Goal: Information Seeking & Learning: Learn about a topic

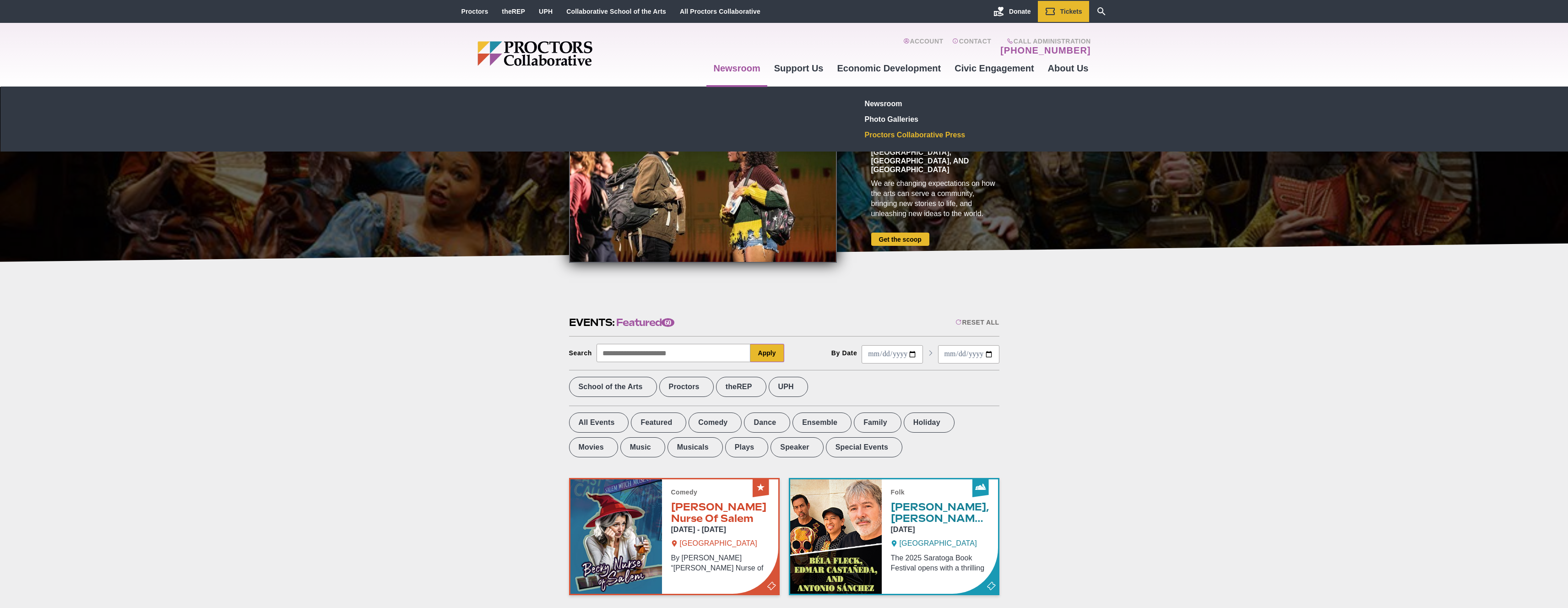
click at [916, 134] on link "Proctors Collaborative Press" at bounding box center [928, 134] width 134 height 16
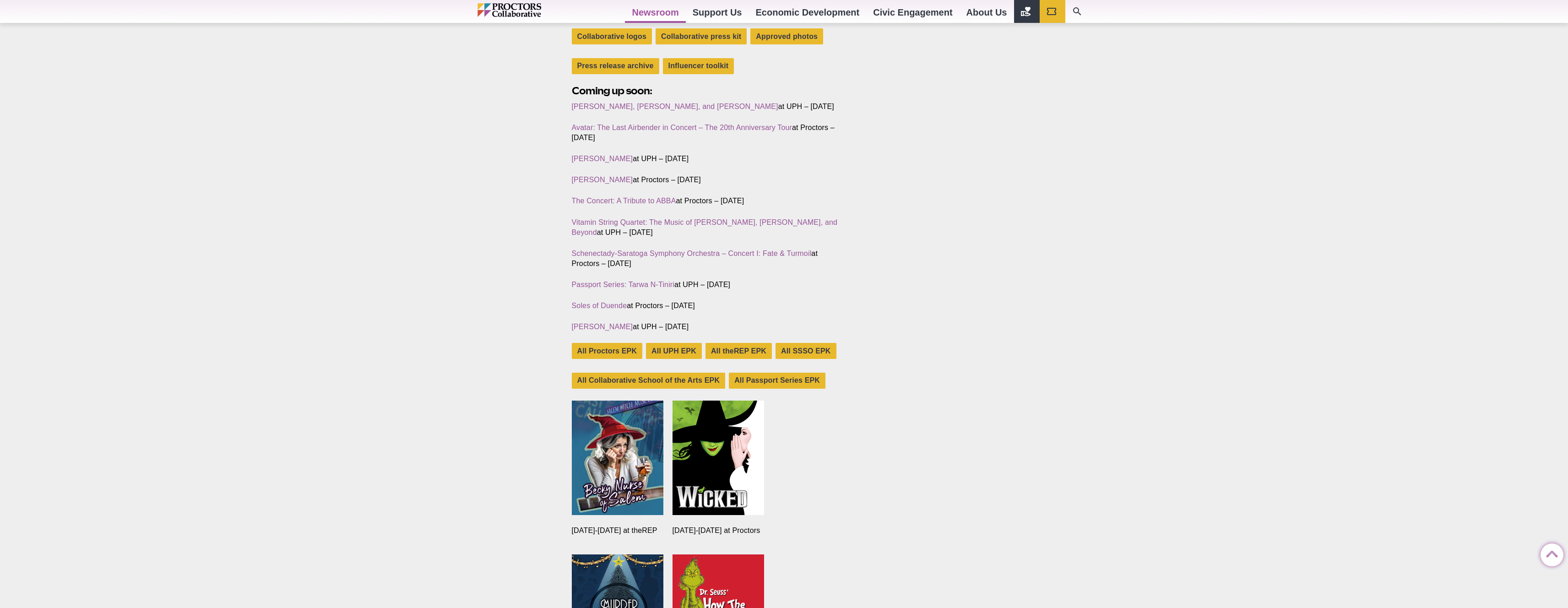
scroll to position [324, 0]
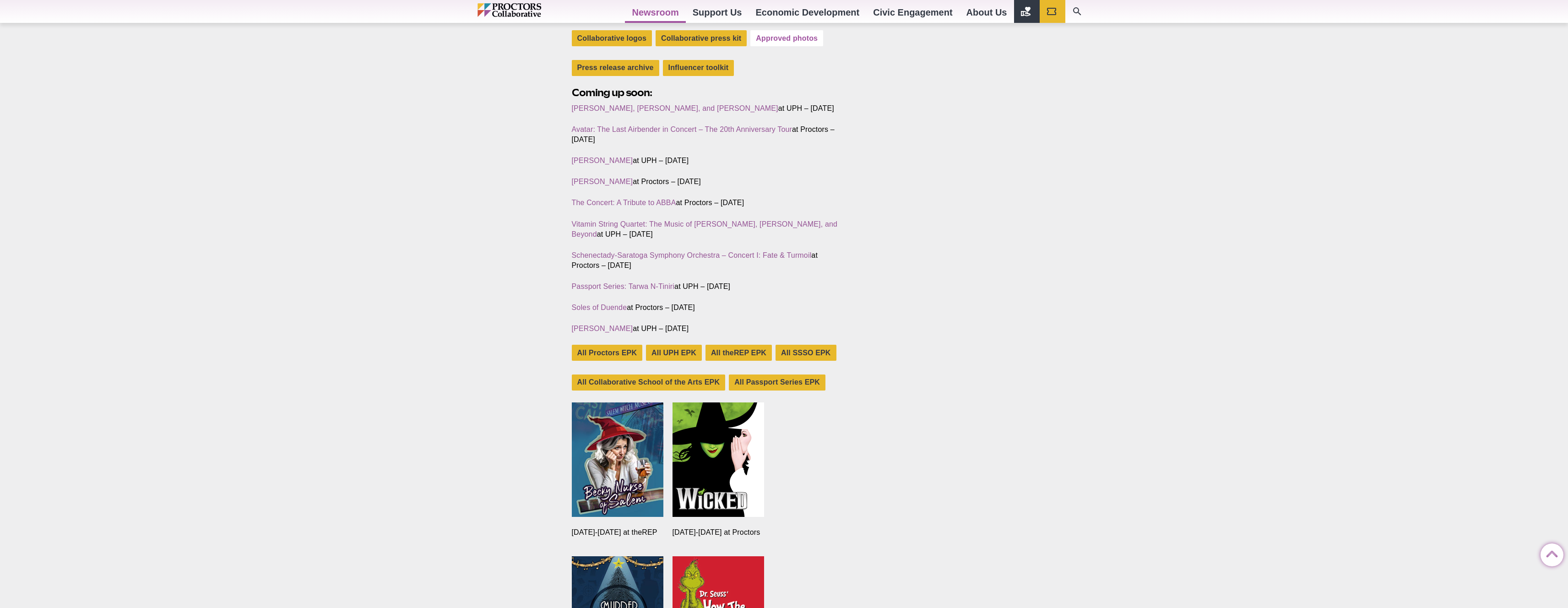
click at [778, 46] on div "Approved photos" at bounding box center [787, 40] width 73 height 18
click at [778, 41] on link "Approved photos" at bounding box center [787, 38] width 73 height 16
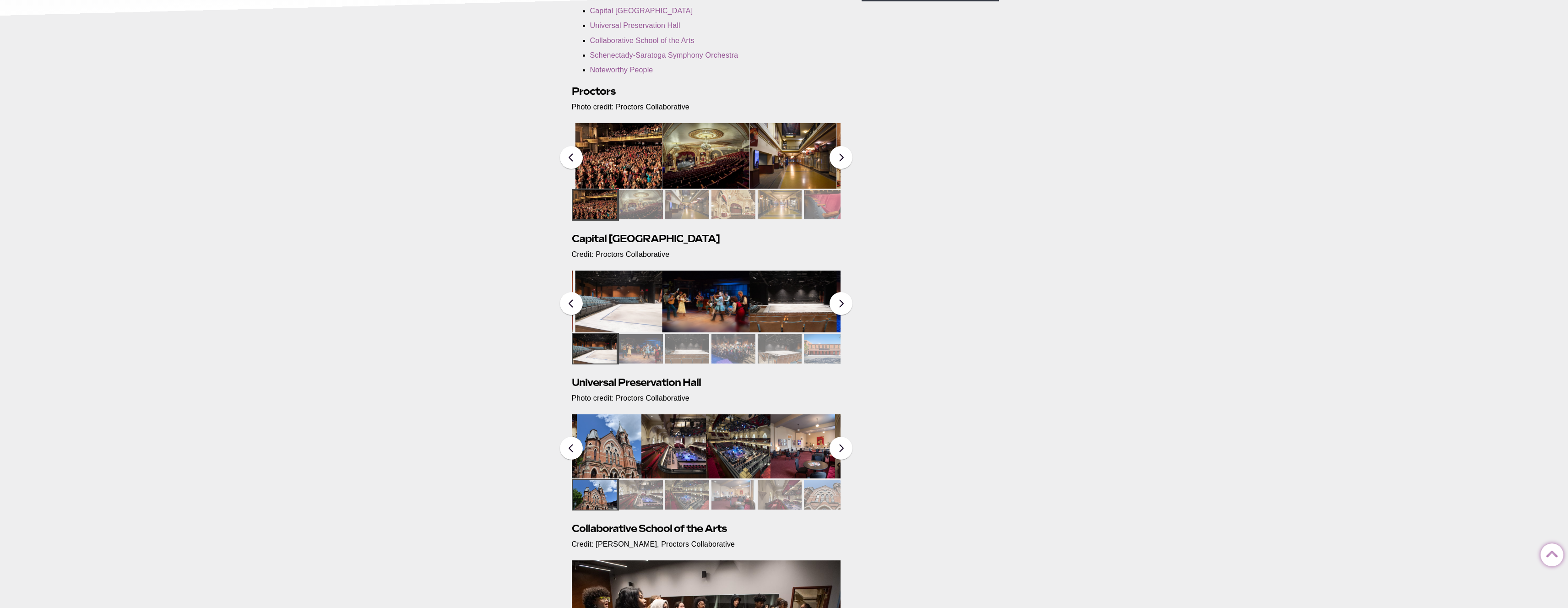
scroll to position [243, 0]
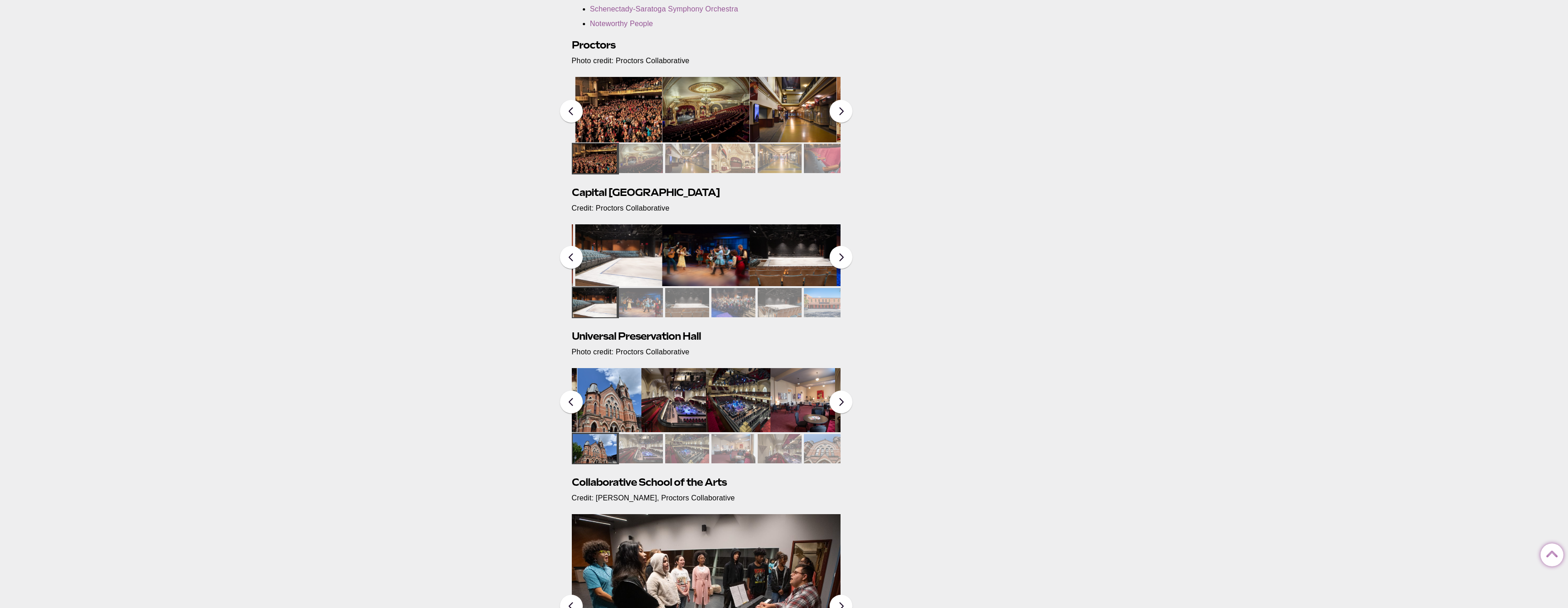
click at [759, 383] on img at bounding box center [738, 401] width 64 height 64
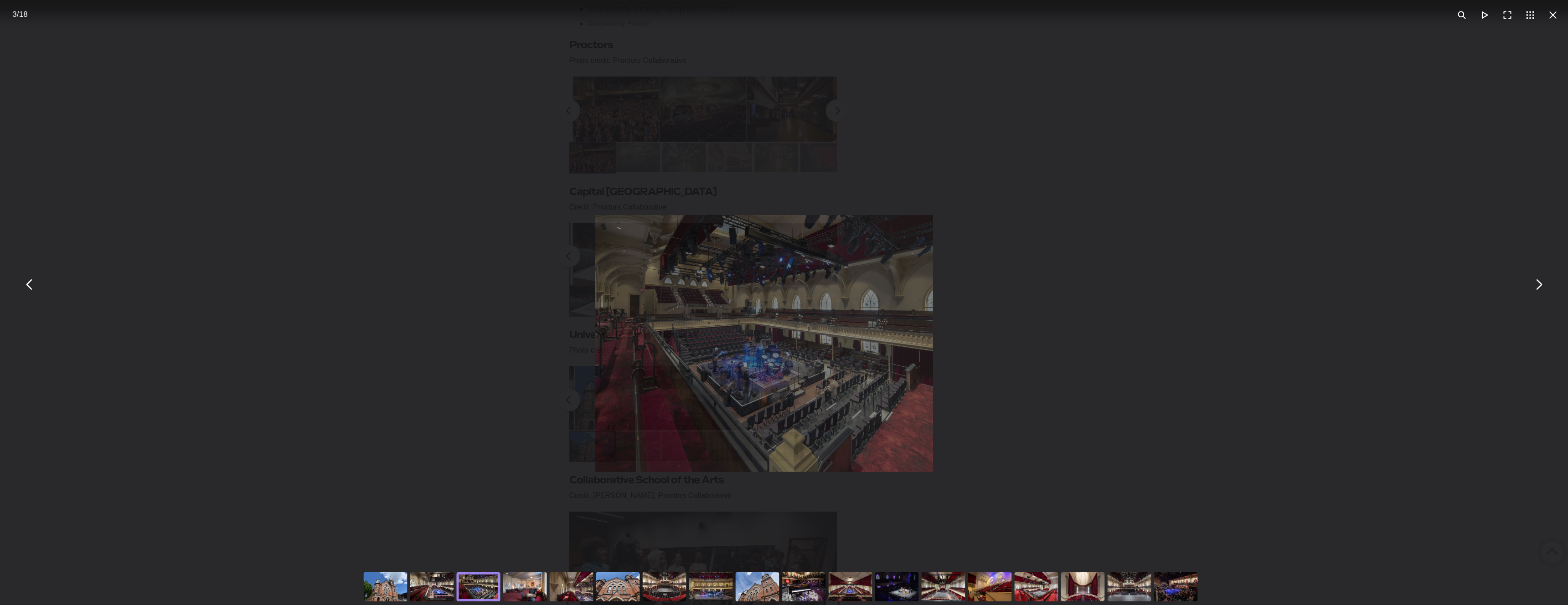
click at [788, 390] on img "You can close this modal content with the ESC key" at bounding box center [764, 343] width 338 height 256
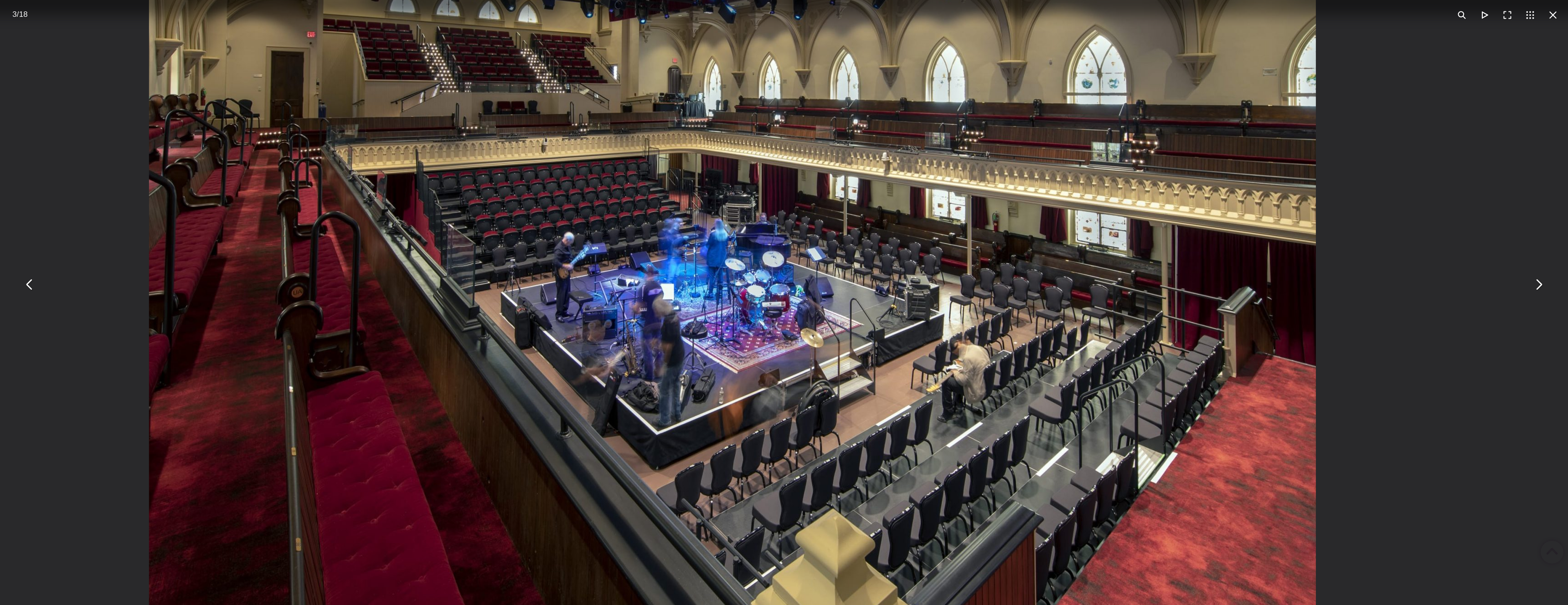
drag, startPoint x: 1035, startPoint y: 341, endPoint x: 1017, endPoint y: 342, distance: 18.0
click at [1035, 341] on img "You can close this modal content with the ESC key" at bounding box center [733, 218] width 1167 height 882
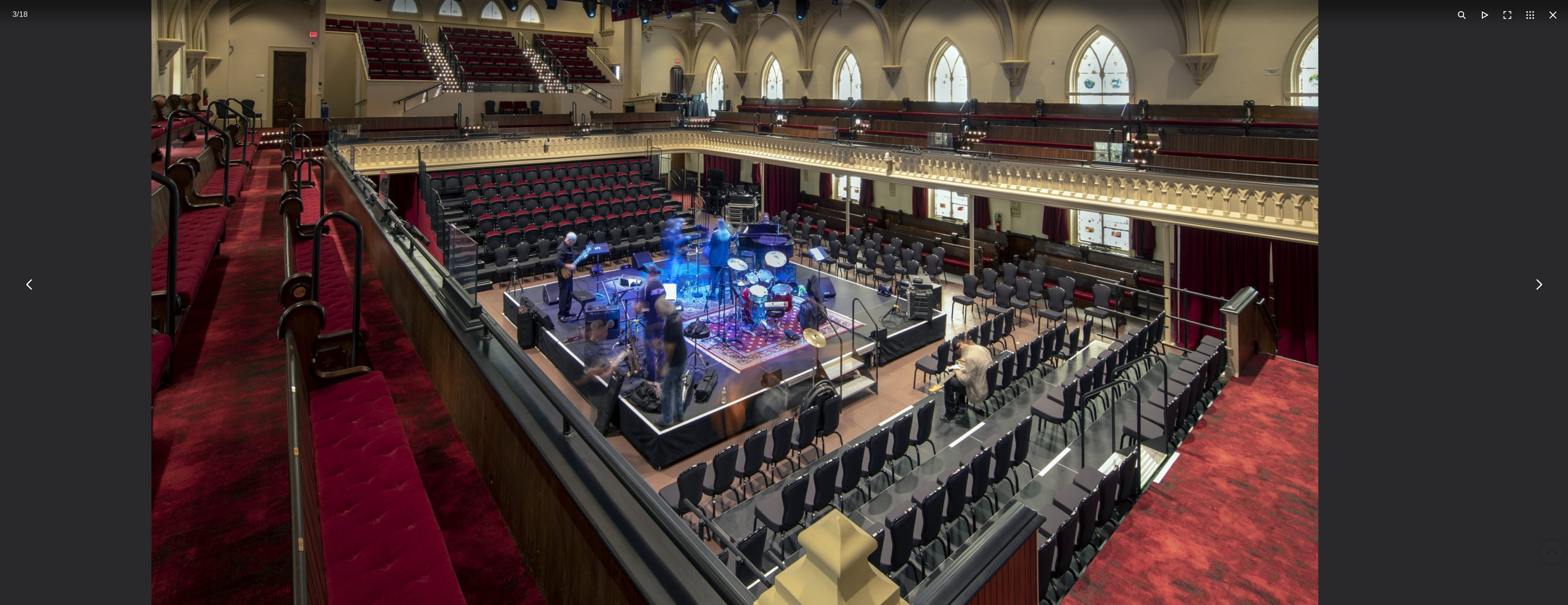
drag, startPoint x: 1006, startPoint y: 340, endPoint x: 992, endPoint y: 338, distance: 14.1
click at [1006, 340] on img "You can close this modal content with the ESC key" at bounding box center [734, 218] width 1167 height 882
click at [1530, 283] on button "You can close this modal content with the ESC key" at bounding box center [1538, 284] width 23 height 23
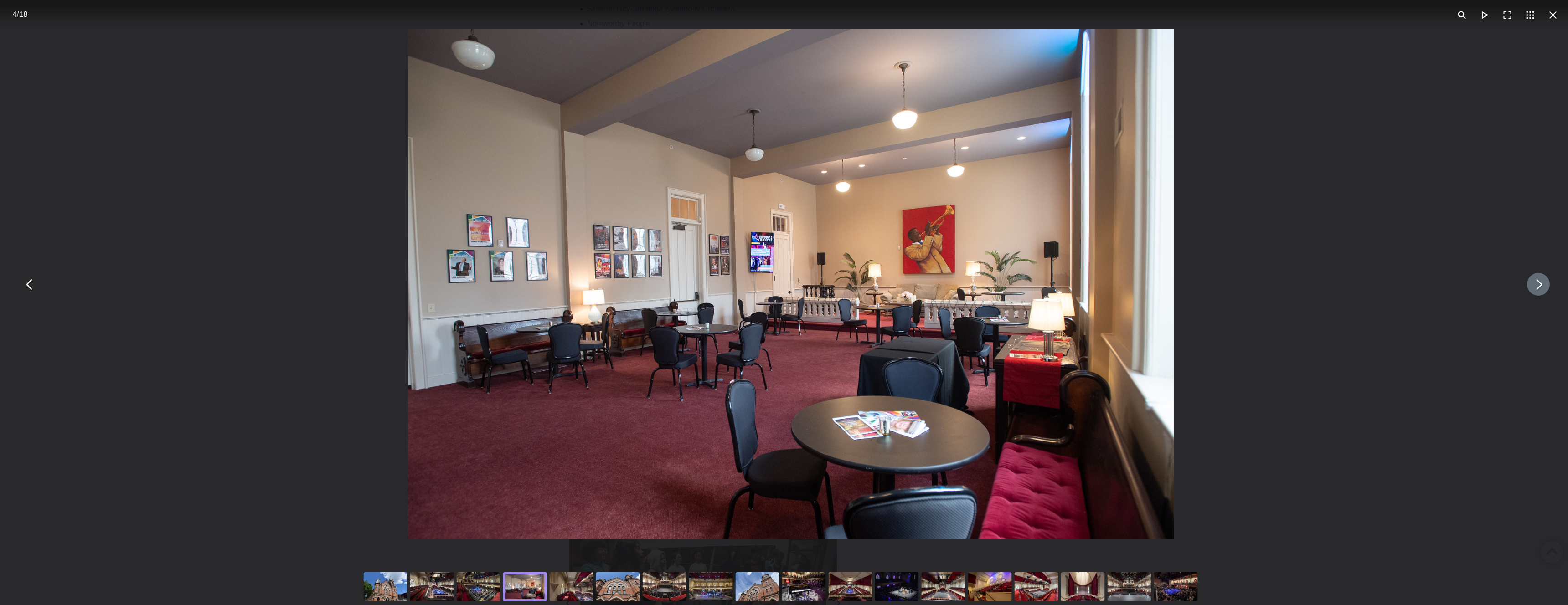
click at [1530, 283] on button "You can close this modal content with the ESC key" at bounding box center [1538, 284] width 23 height 23
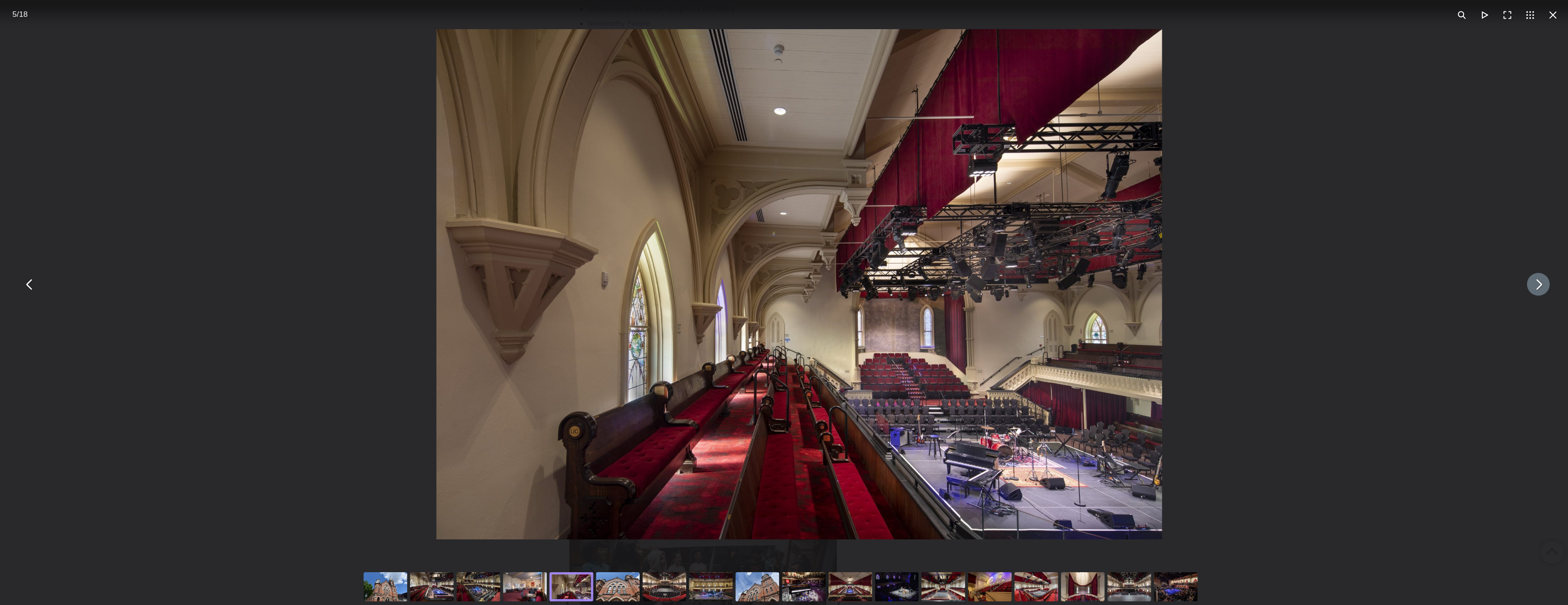
click at [1530, 283] on button "You can close this modal content with the ESC key" at bounding box center [1538, 284] width 23 height 23
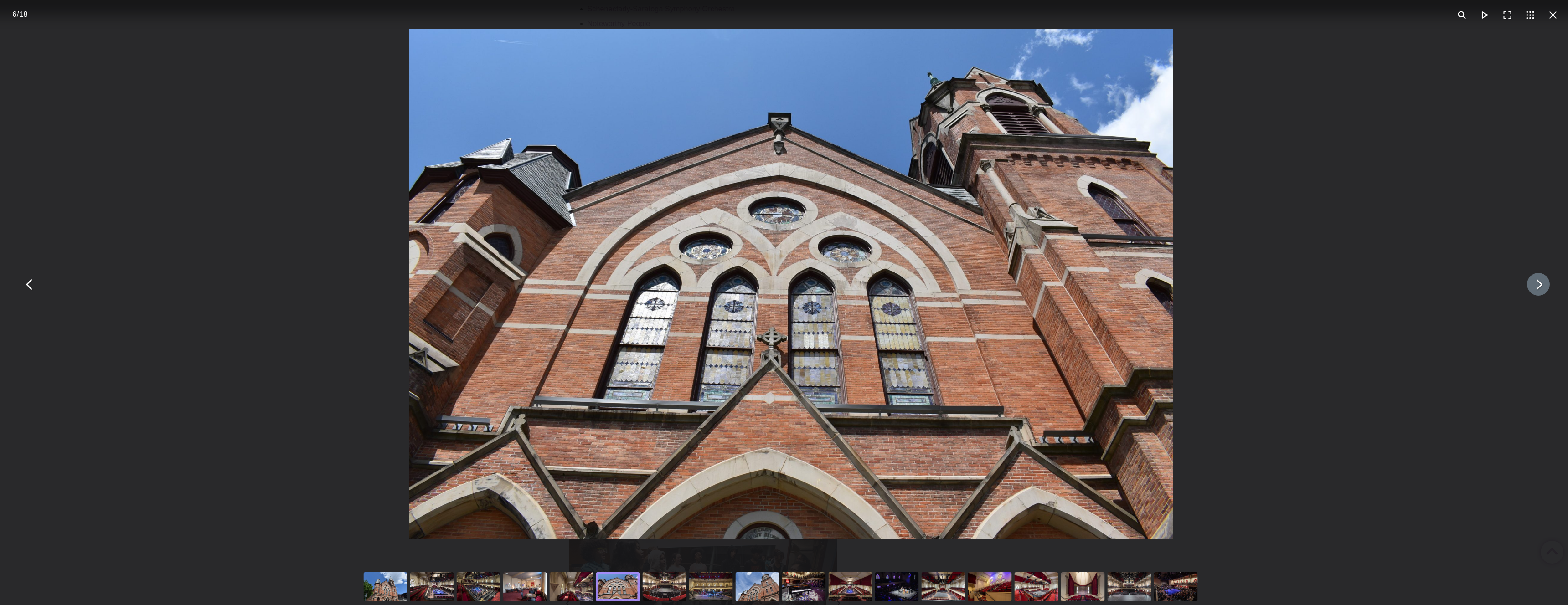
click at [531, 588] on div "You can close this modal content with the ESC key" at bounding box center [525, 587] width 47 height 37
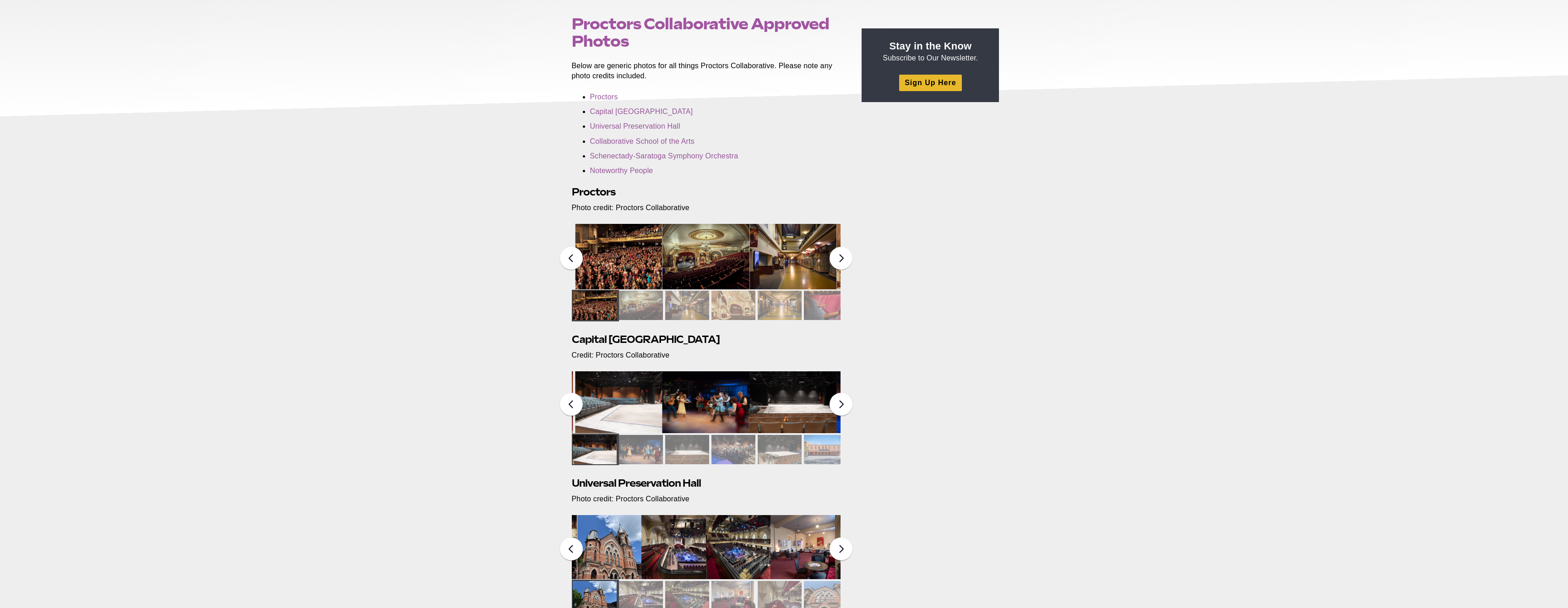
scroll to position [142, 0]
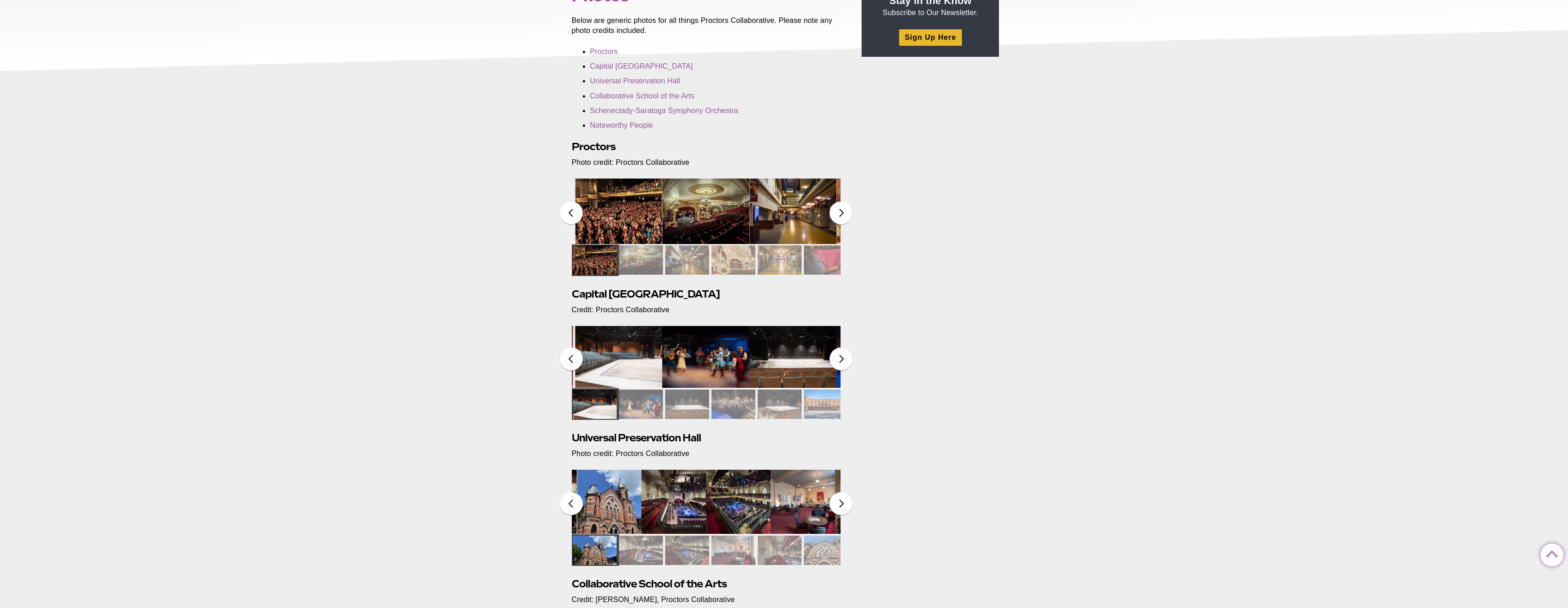
click at [713, 358] on img at bounding box center [706, 357] width 88 height 62
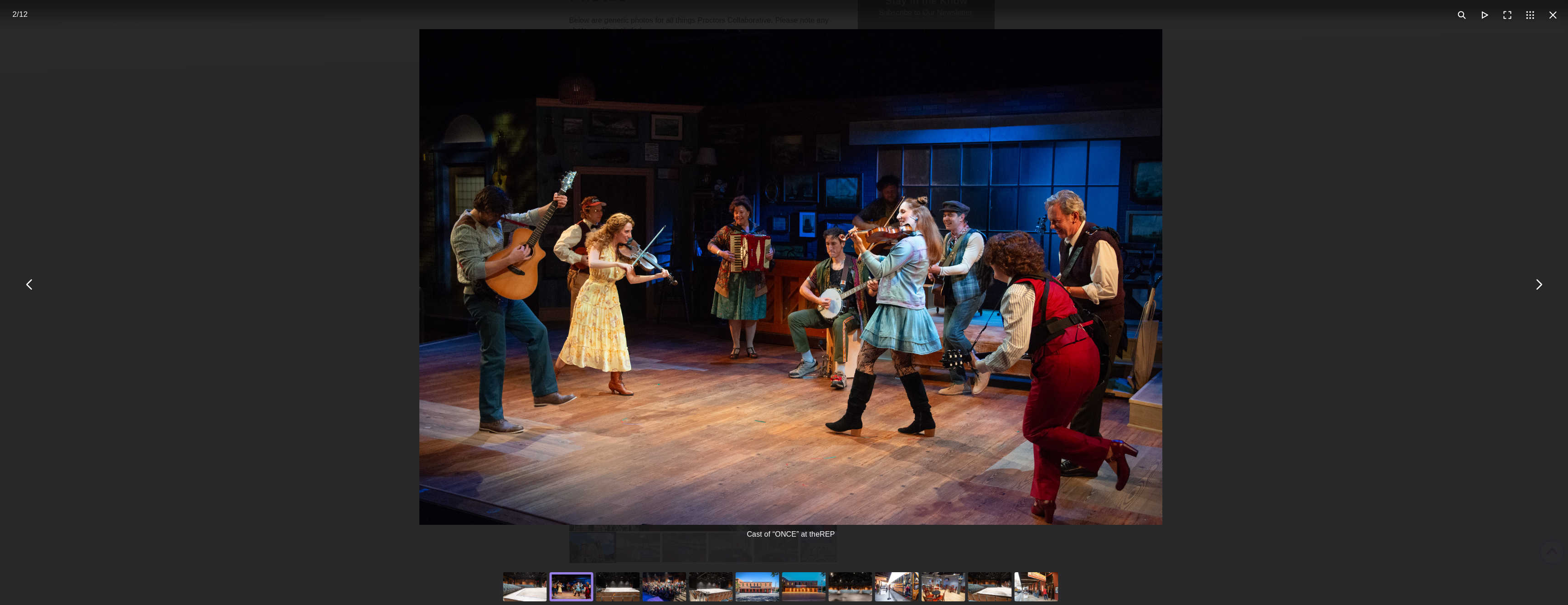
click at [657, 595] on div "You can close this modal content with the ESC key" at bounding box center [664, 587] width 47 height 37
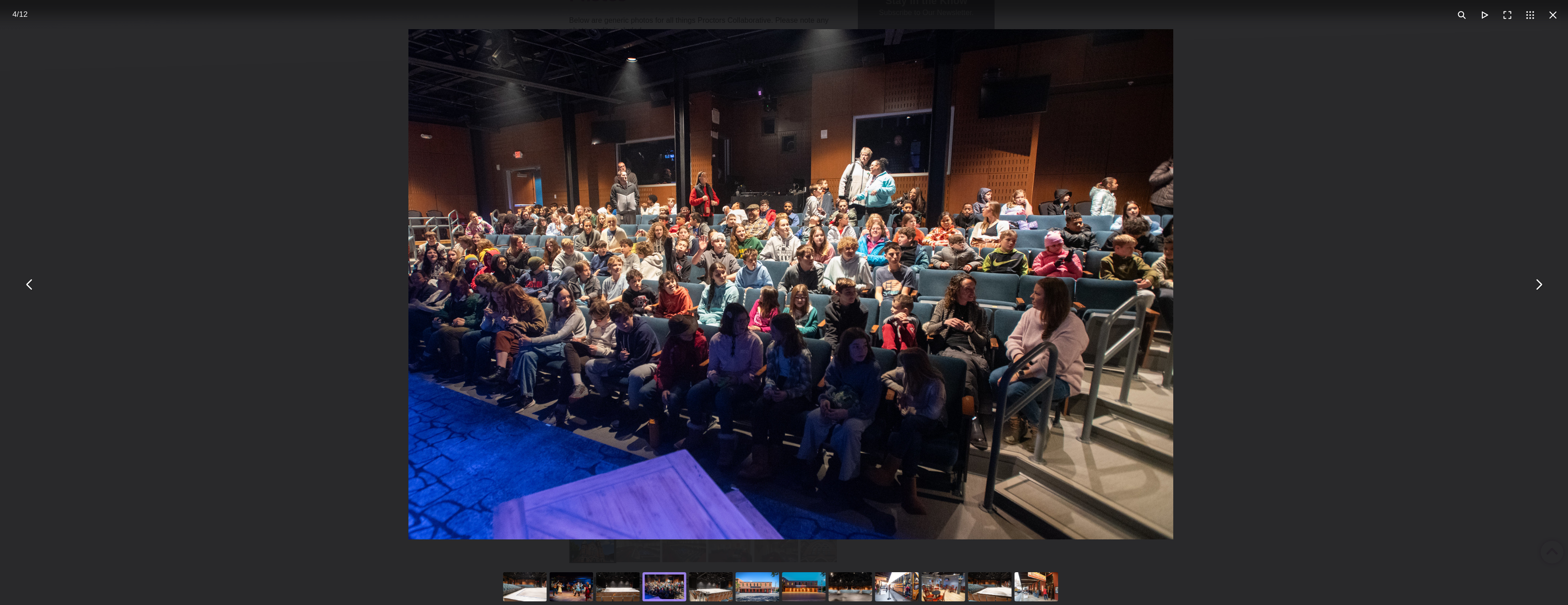
click at [711, 586] on div "You can close this modal content with the ESC key" at bounding box center [711, 587] width 47 height 37
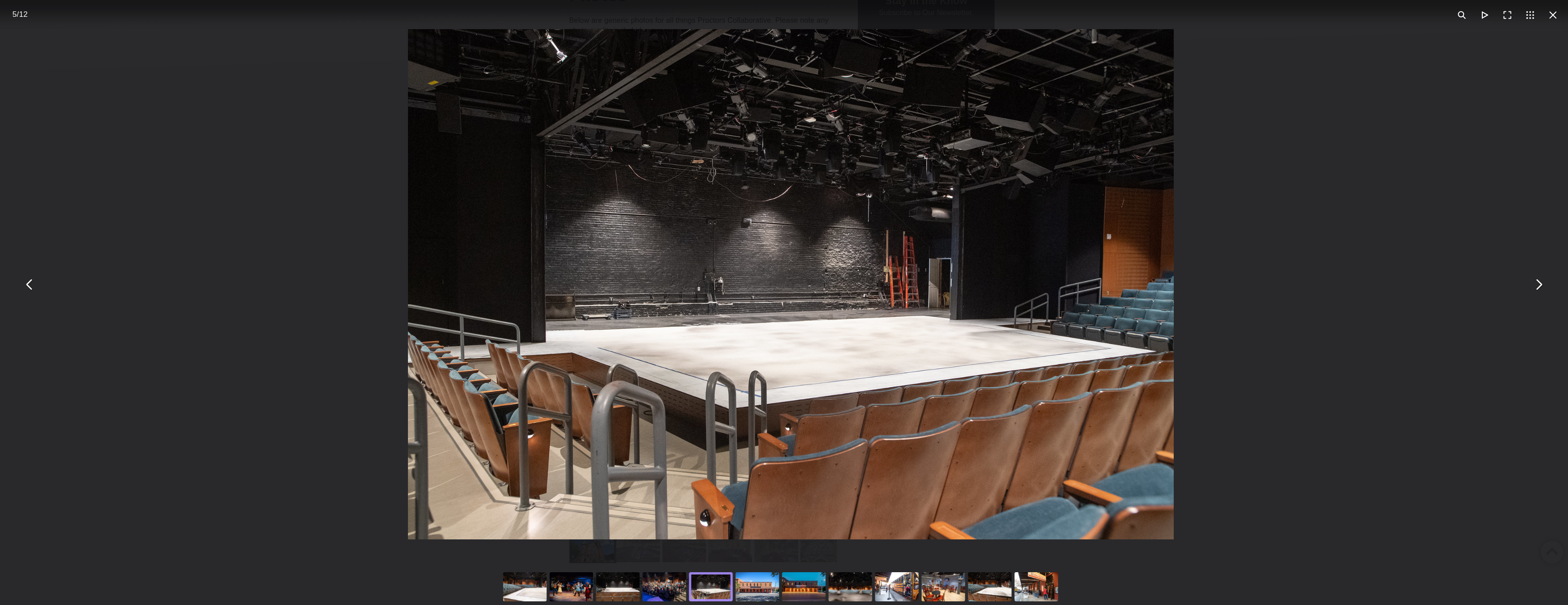
click at [764, 586] on div "You can close this modal content with the ESC key" at bounding box center [757, 587] width 47 height 37
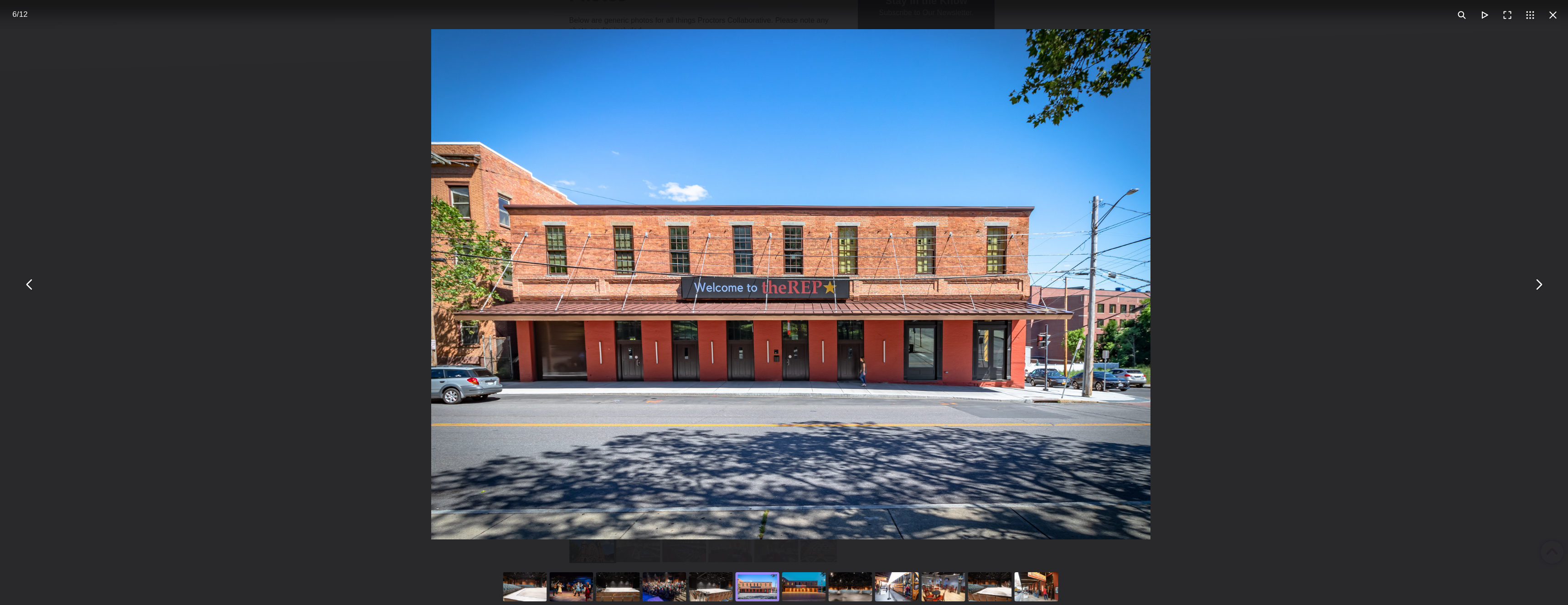
click at [806, 582] on div "You can close this modal content with the ESC key" at bounding box center [803, 587] width 47 height 37
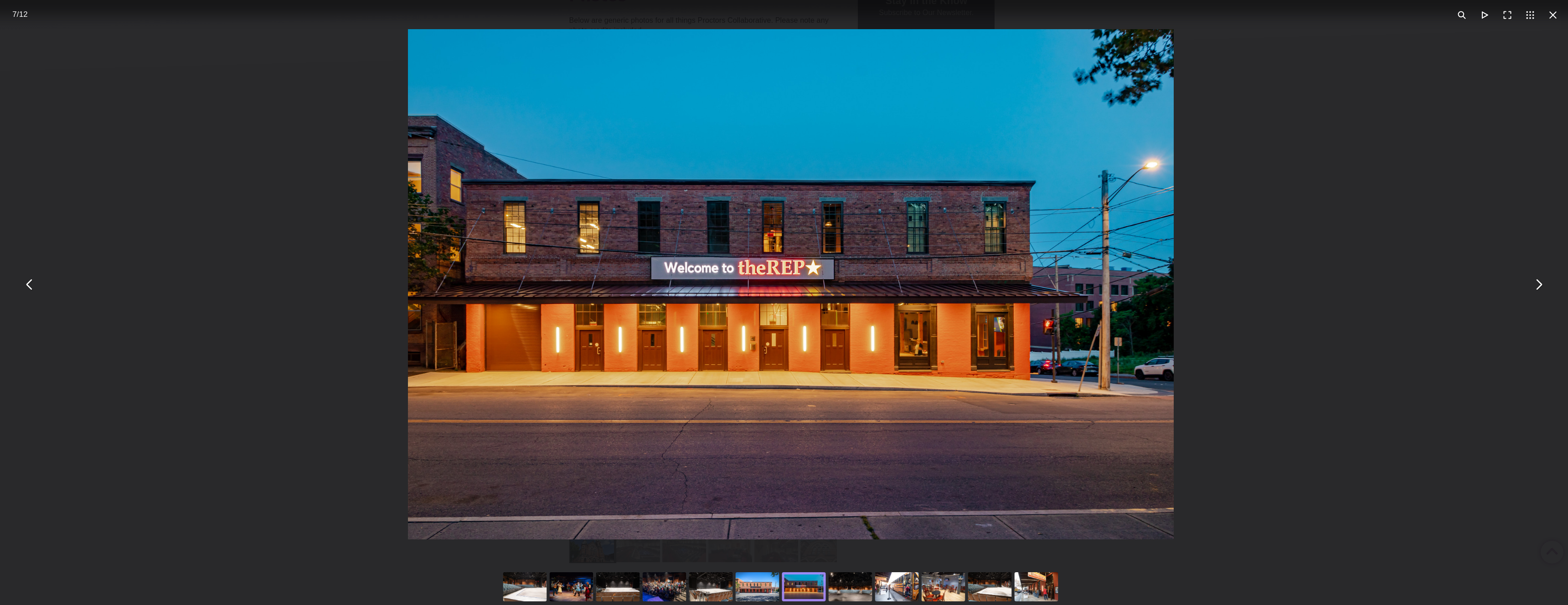
click at [846, 591] on div "You can close this modal content with the ESC key" at bounding box center [850, 587] width 47 height 37
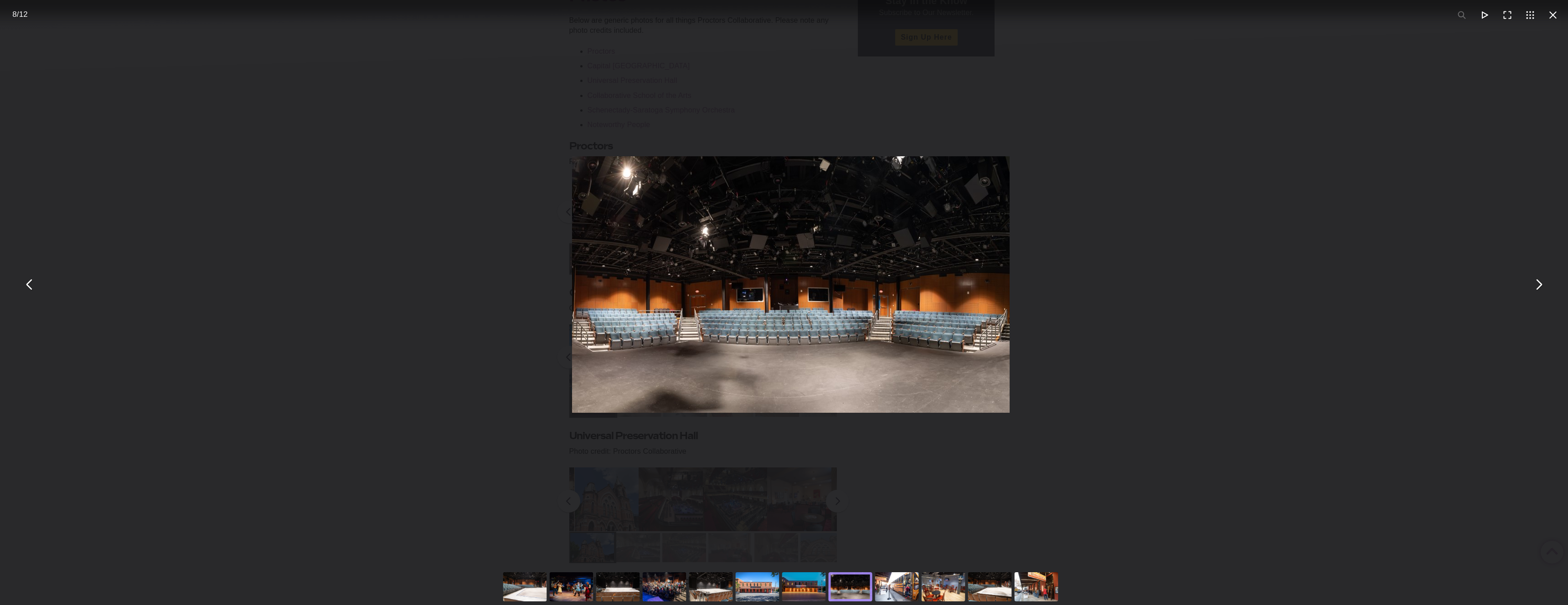
click at [895, 588] on div "You can close this modal content with the ESC key" at bounding box center [897, 587] width 47 height 37
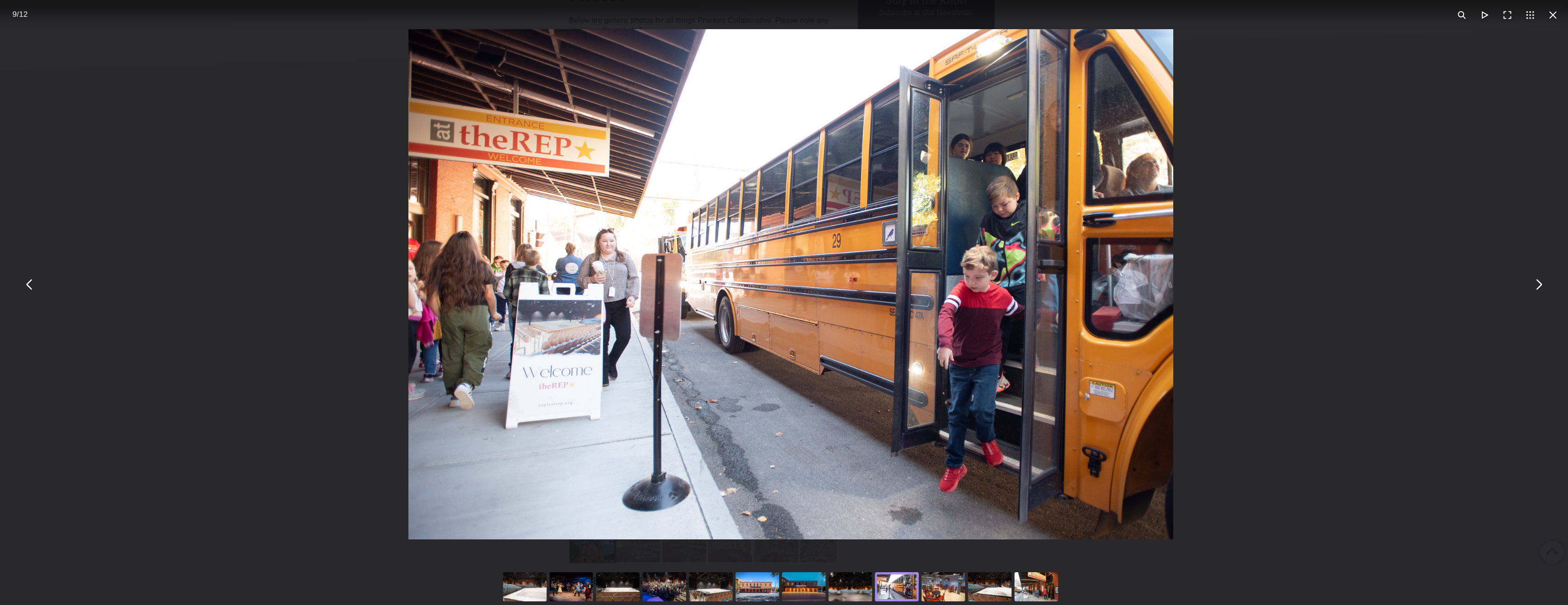
click at [858, 585] on div "You can close this modal content with the ESC key" at bounding box center [850, 587] width 47 height 37
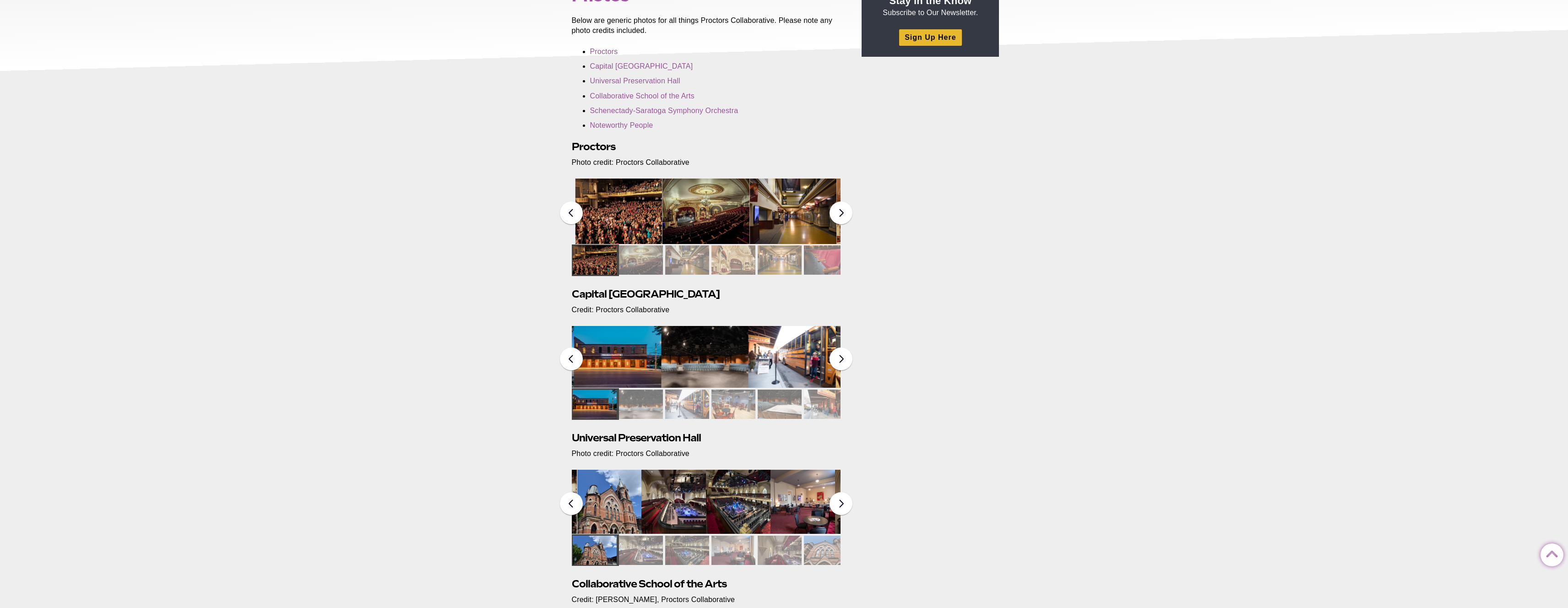
click at [718, 222] on img at bounding box center [706, 211] width 88 height 65
